Goal: Navigation & Orientation: Understand site structure

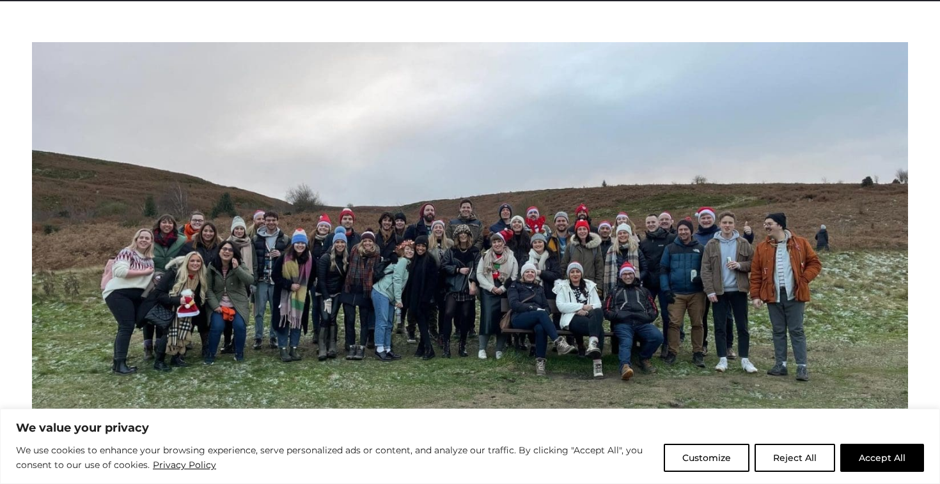
scroll to position [373, 0]
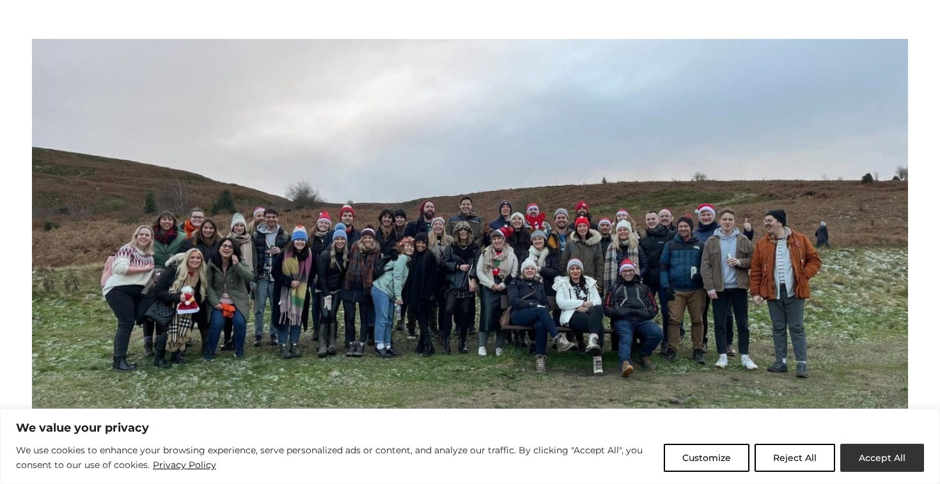
click at [866, 454] on button "Accept All" at bounding box center [882, 458] width 84 height 28
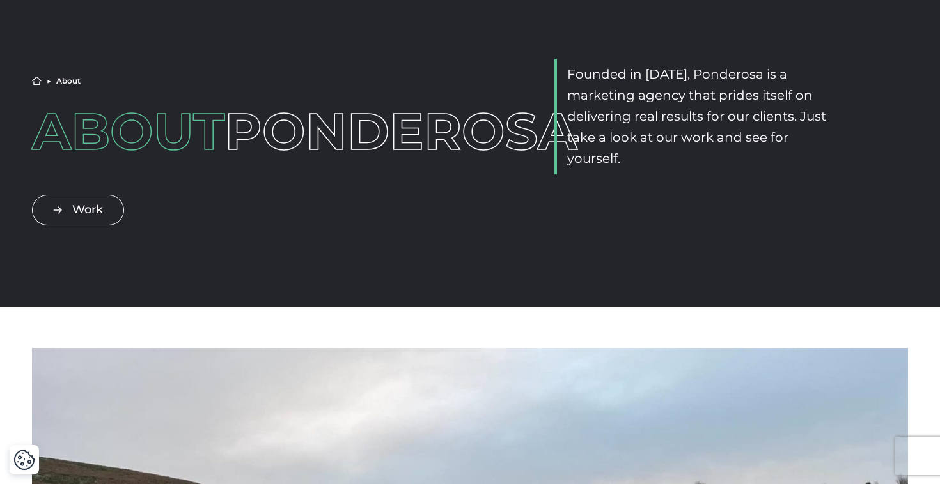
scroll to position [0, 0]
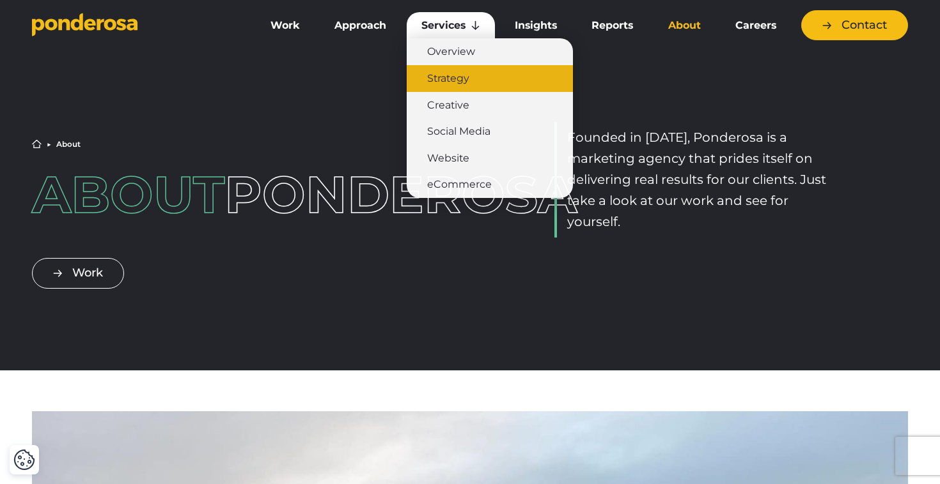
click at [460, 78] on link "Strategy" at bounding box center [490, 78] width 166 height 27
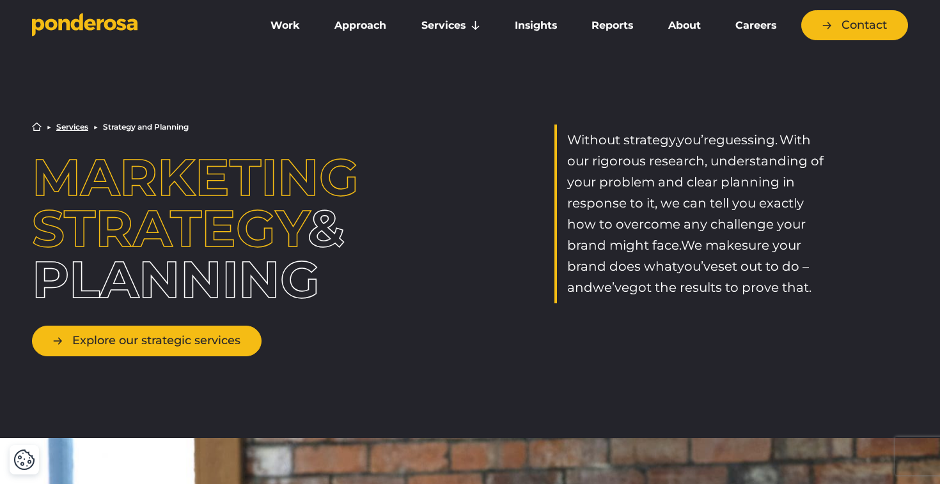
click at [189, 339] on link "Explore our strategic services" at bounding box center [146, 341] width 229 height 30
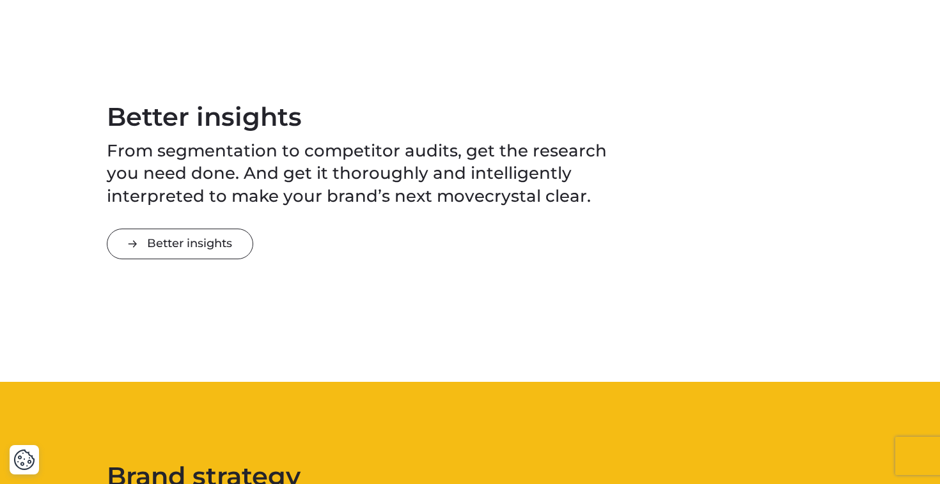
scroll to position [1089, 0]
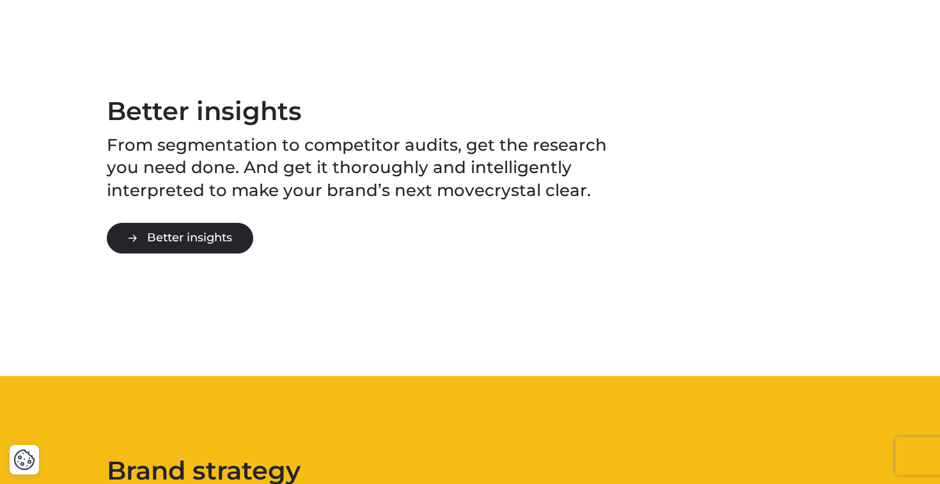
click at [206, 238] on link "Better insights" at bounding box center [180, 238] width 146 height 30
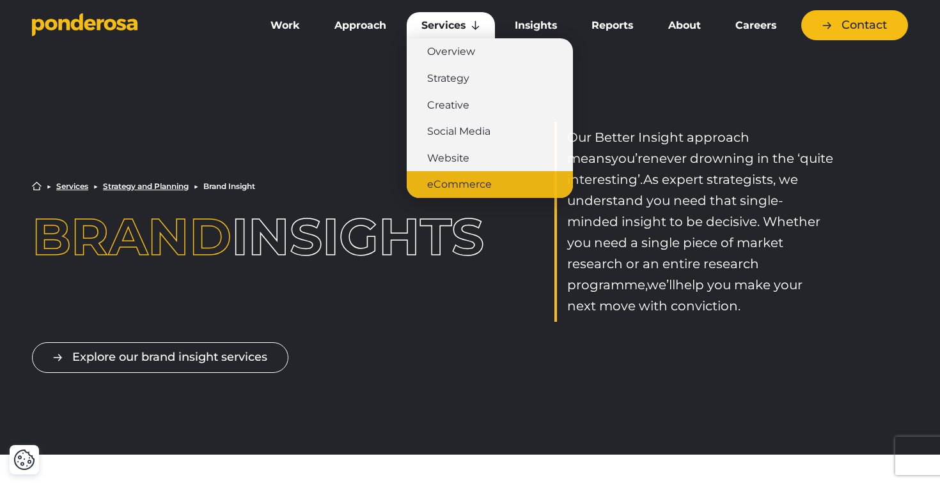
click at [461, 179] on link "eCommerce" at bounding box center [490, 184] width 166 height 27
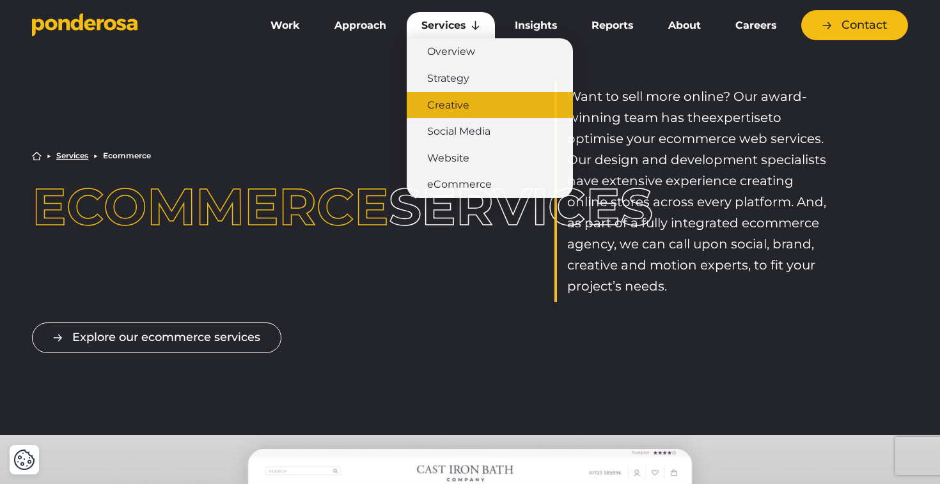
click at [466, 98] on link "Creative" at bounding box center [490, 105] width 166 height 27
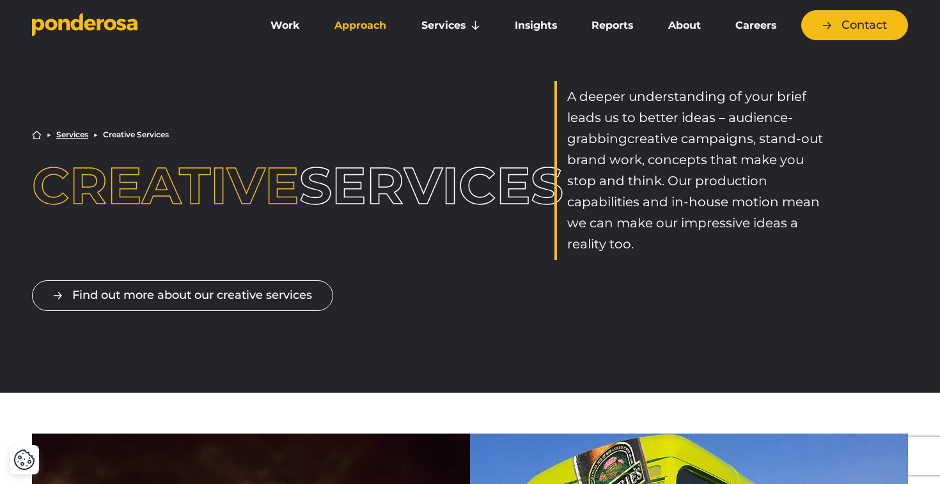
click at [366, 27] on link "Approach" at bounding box center [360, 25] width 81 height 27
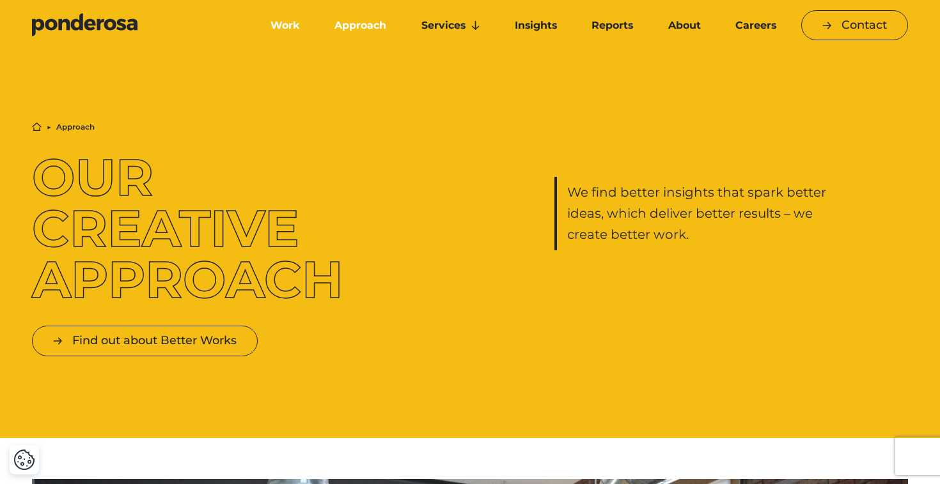
click at [288, 34] on link "Work" at bounding box center [285, 25] width 59 height 27
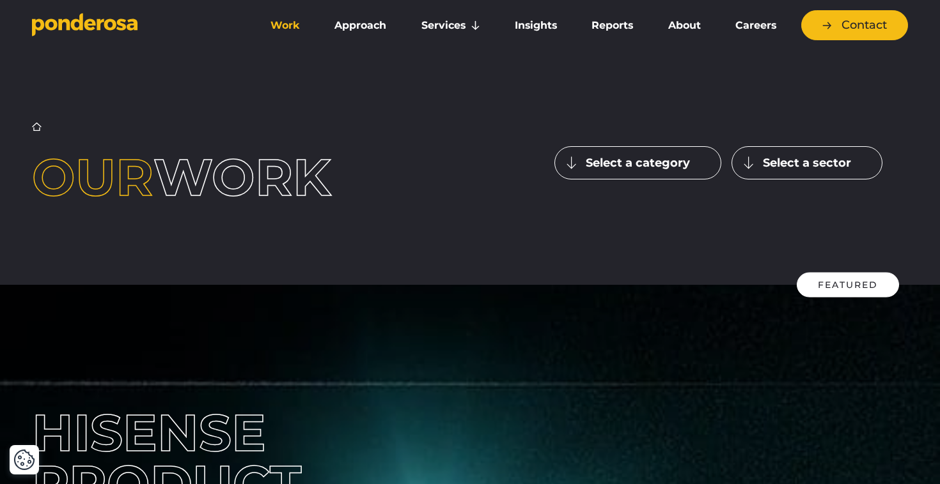
click at [63, 24] on icon "Go to homepage" at bounding box center [84, 25] width 105 height 24
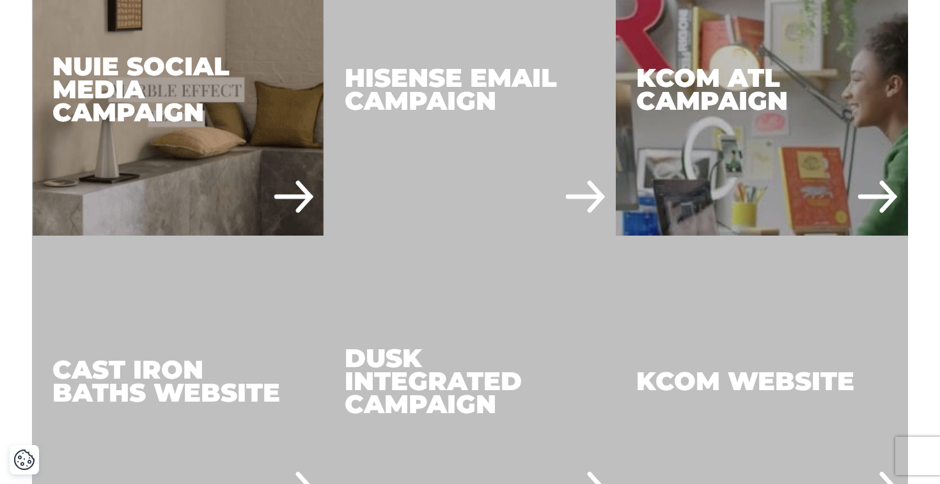
scroll to position [1074, 0]
